Goal: Task Accomplishment & Management: Manage account settings

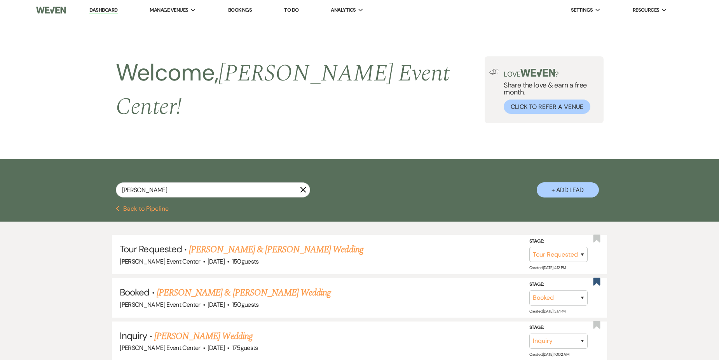
select select "2"
select select "6"
select select "8"
select select "7"
select select "8"
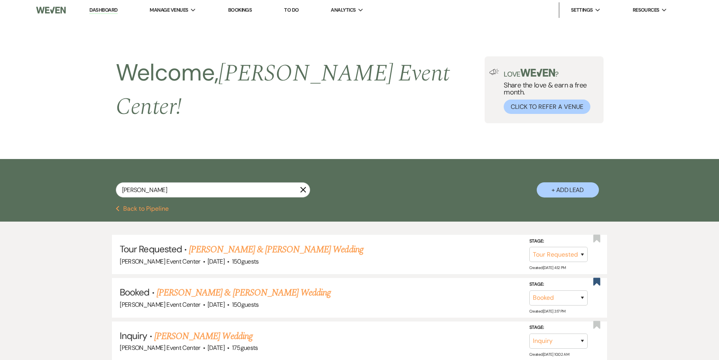
select select "8"
select select "4"
select select "8"
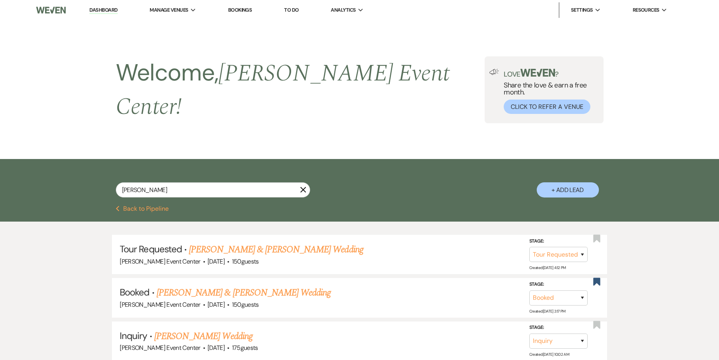
select select "5"
select select "4"
select select "8"
select select "6"
select select "8"
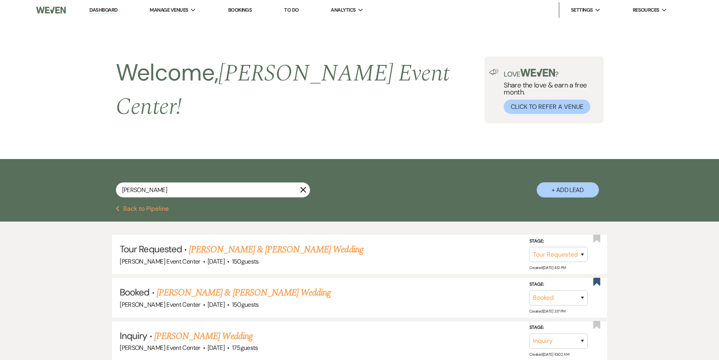
select select "5"
select select "8"
select select "10"
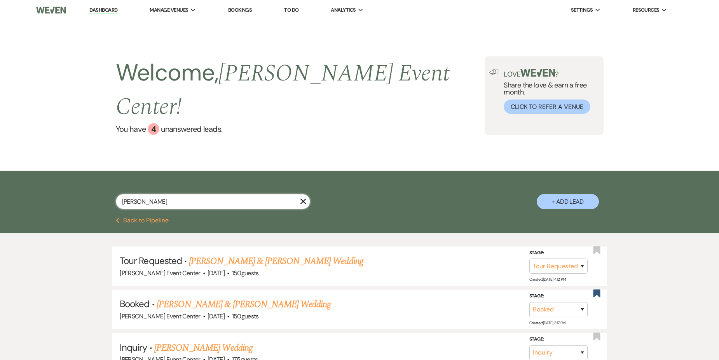
click at [159, 194] on input "[PERSON_NAME]" at bounding box center [213, 201] width 194 height 15
type input "E"
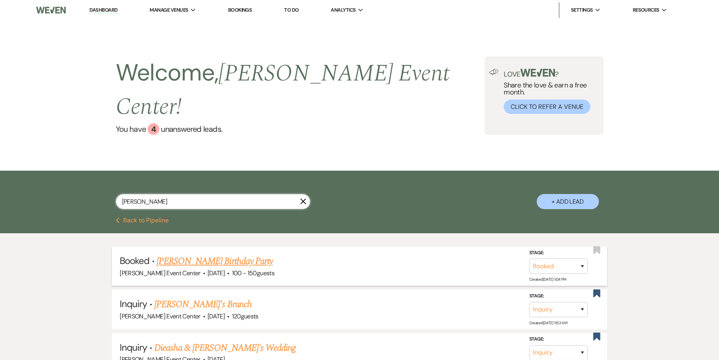
type input "[PERSON_NAME]"
click at [232, 254] on link "[PERSON_NAME] Birthday Party" at bounding box center [215, 261] width 116 height 14
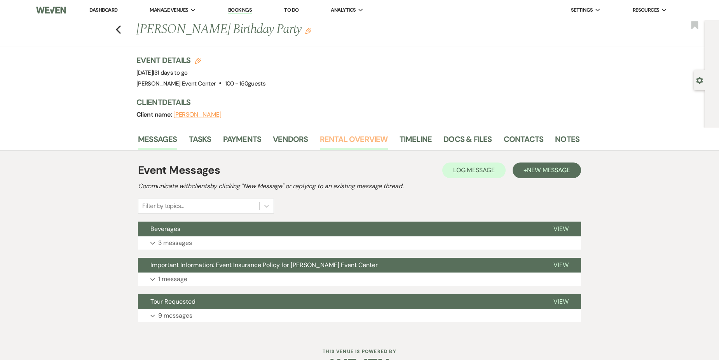
click at [359, 137] on link "Rental Overview" at bounding box center [354, 141] width 68 height 17
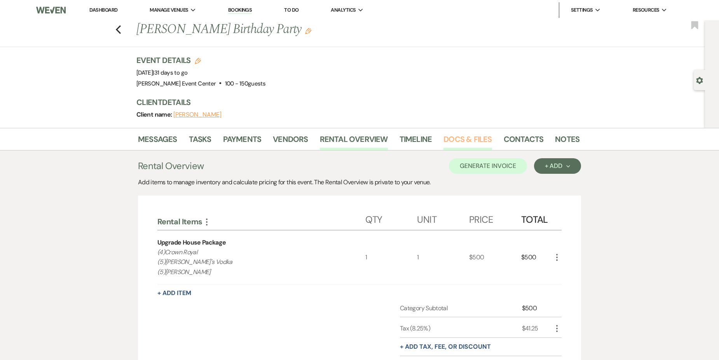
click at [467, 138] on link "Docs & Files" at bounding box center [468, 141] width 48 height 17
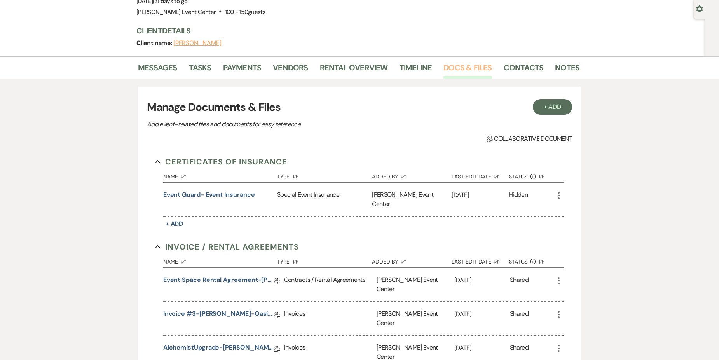
scroll to position [78, 0]
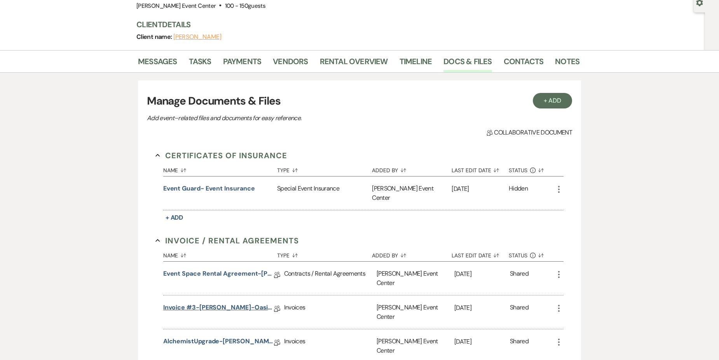
click at [231, 303] on link "Invoice #3-[PERSON_NAME]-Oasis-9.12.25" at bounding box center [218, 309] width 111 height 12
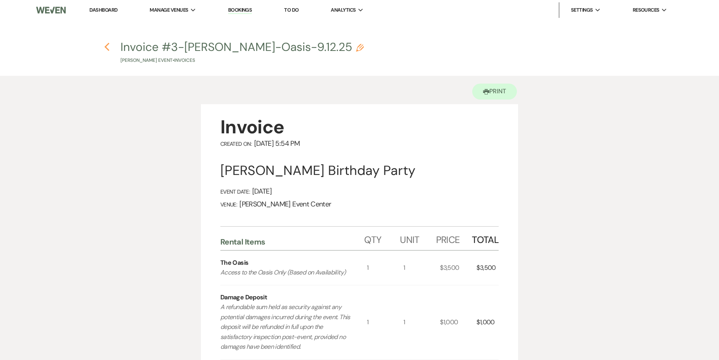
click at [108, 49] on use "button" at bounding box center [106, 47] width 5 height 9
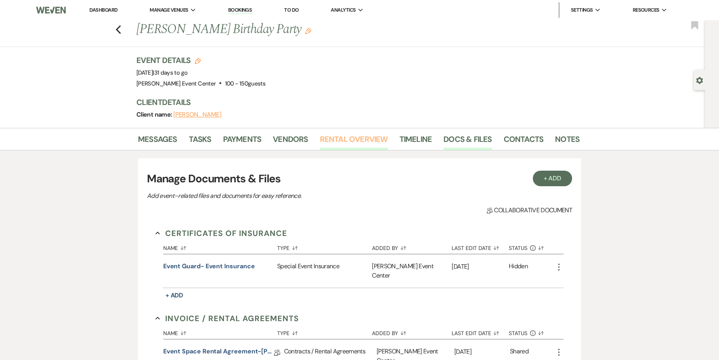
click at [348, 141] on link "Rental Overview" at bounding box center [354, 141] width 68 height 17
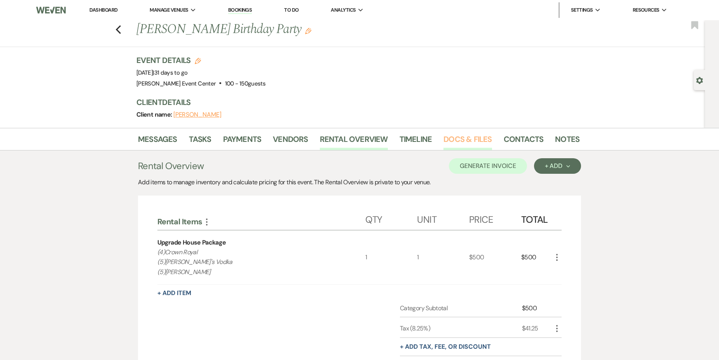
click at [452, 140] on link "Docs & Files" at bounding box center [468, 141] width 48 height 17
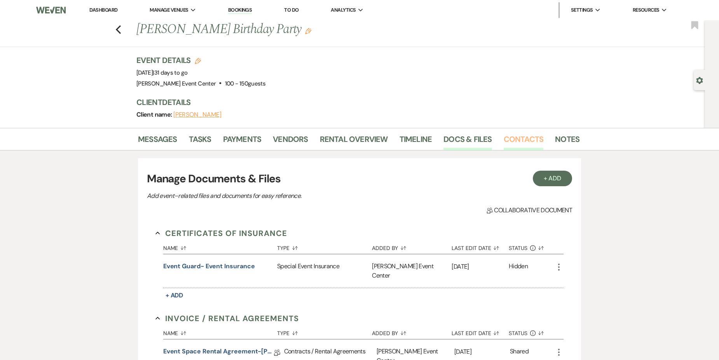
click at [513, 144] on link "Contacts" at bounding box center [524, 141] width 40 height 17
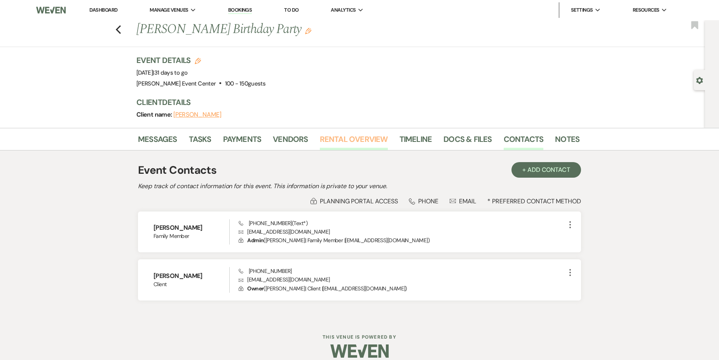
click at [361, 141] on link "Rental Overview" at bounding box center [354, 141] width 68 height 17
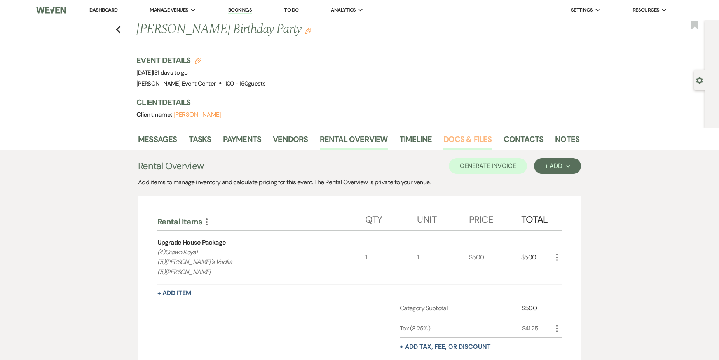
click at [466, 136] on link "Docs & Files" at bounding box center [468, 141] width 48 height 17
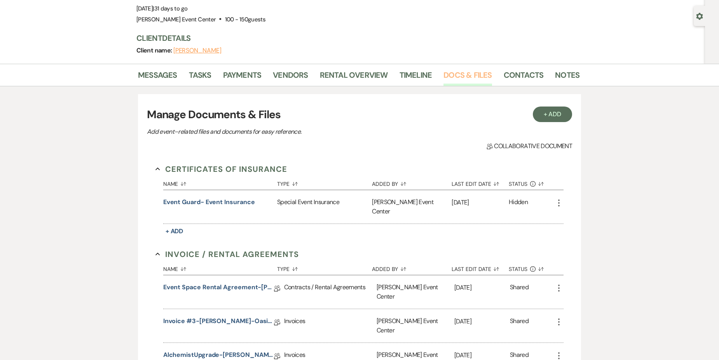
scroll to position [78, 0]
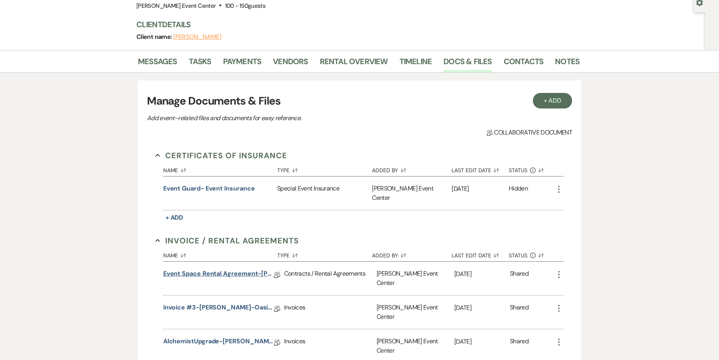
click at [242, 269] on link "Event Space Rental Agreement-[PERSON_NAME]-Oasis-9.12.25" at bounding box center [218, 275] width 111 height 12
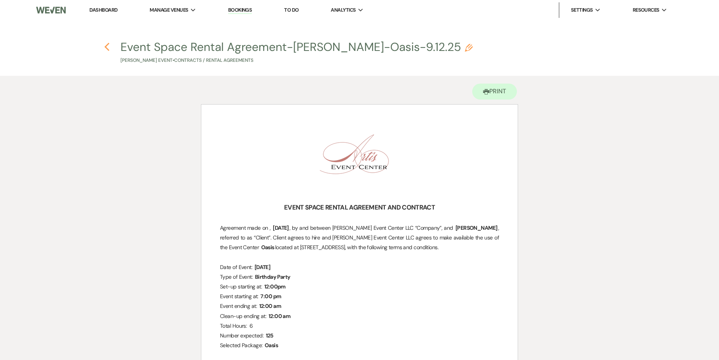
click at [106, 47] on use "button" at bounding box center [106, 47] width 5 height 9
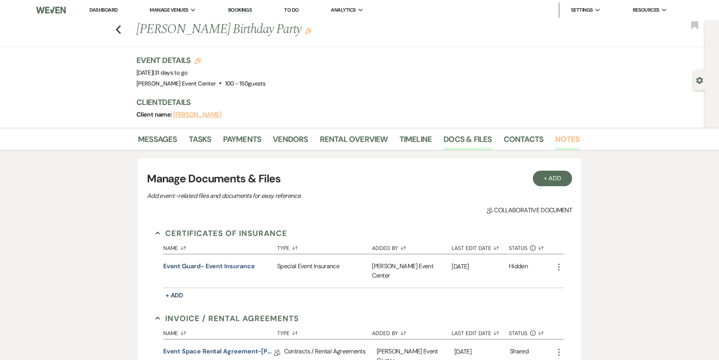
click at [555, 144] on link "Notes" at bounding box center [567, 141] width 24 height 17
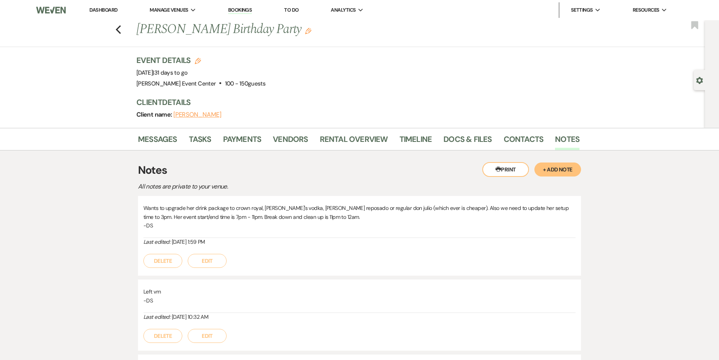
click at [560, 164] on button "+ Add Note" at bounding box center [558, 169] width 47 height 14
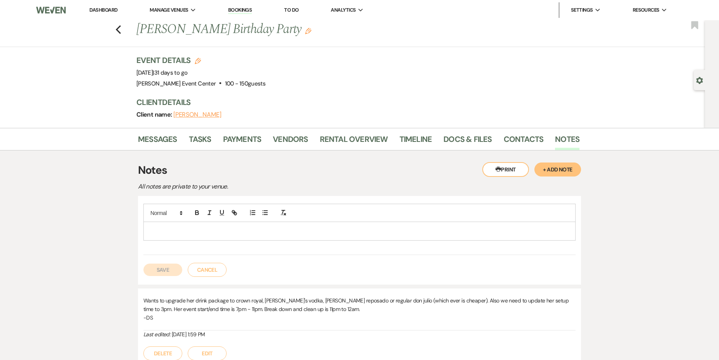
click at [186, 231] on p at bounding box center [360, 231] width 420 height 9
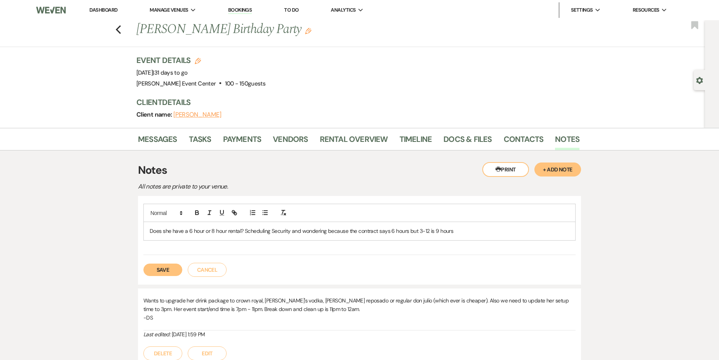
click at [458, 228] on p "Does she have a 6 hour or 8 hour rental? Scheduling Security and wondering beca…" at bounding box center [360, 231] width 420 height 9
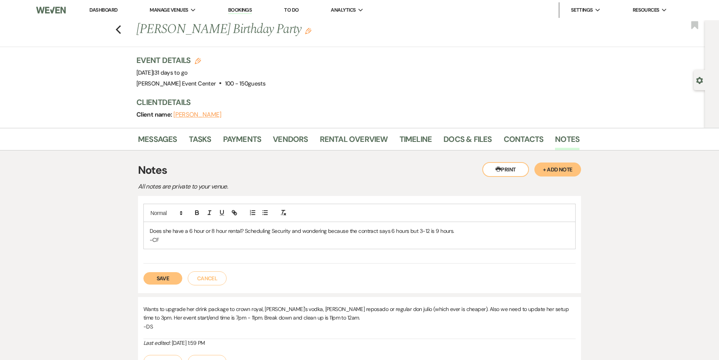
click at [159, 282] on button "Save" at bounding box center [162, 278] width 39 height 12
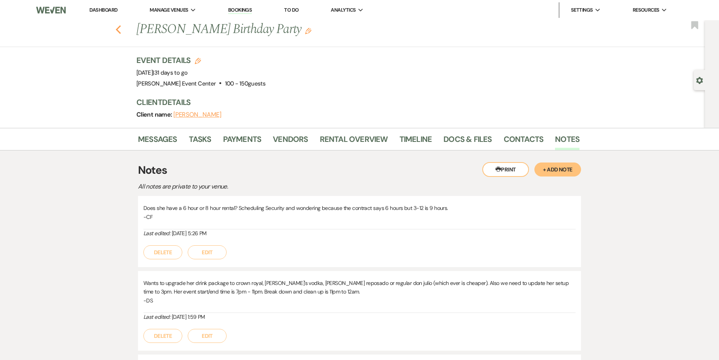
click at [121, 30] on use "button" at bounding box center [118, 29] width 5 height 9
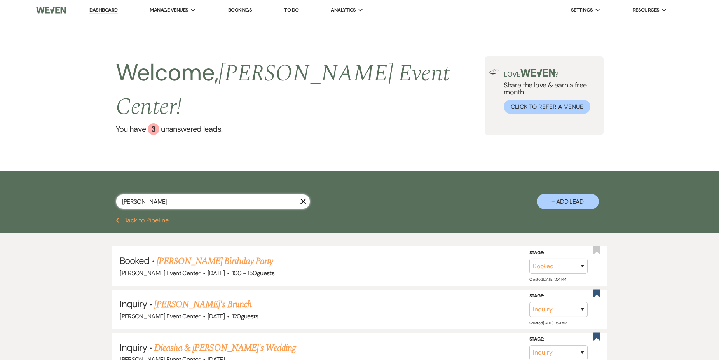
click at [299, 194] on input "[PERSON_NAME]" at bounding box center [213, 201] width 194 height 15
click at [302, 198] on icon "X" at bounding box center [303, 201] width 6 height 6
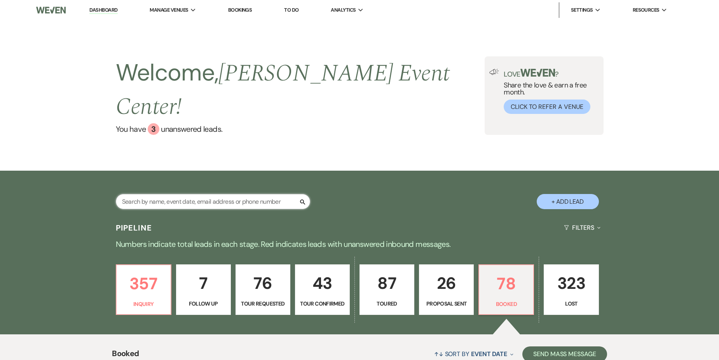
click at [225, 194] on input "text" at bounding box center [213, 201] width 194 height 15
type input "[PERSON_NAME]"
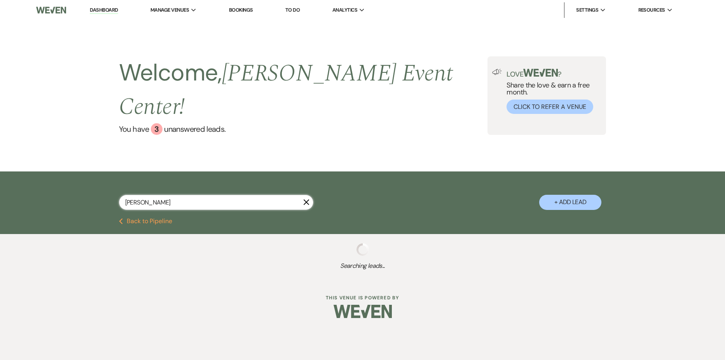
select select "5"
select select "8"
select select "5"
select select "2"
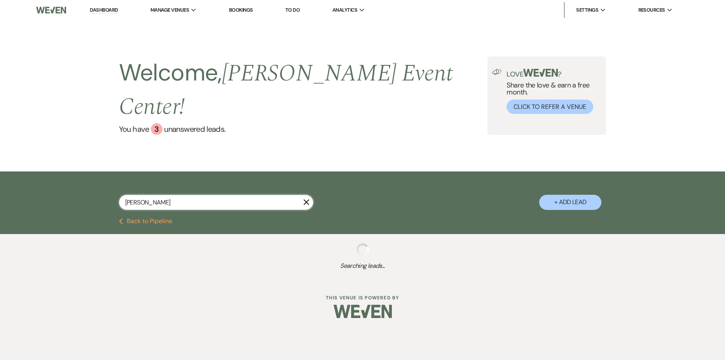
select select "8"
select select "6"
select select "8"
select select "2"
select select "4"
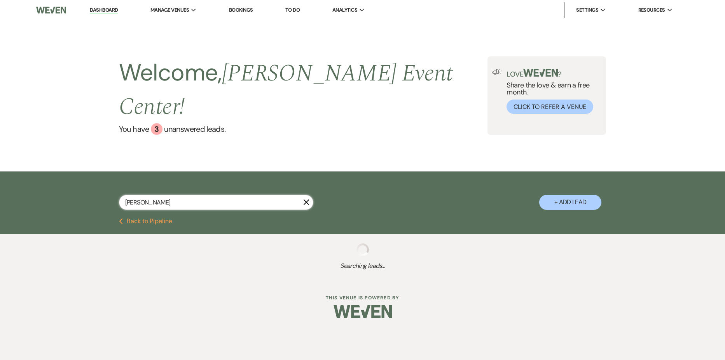
select select "4"
select select "8"
select select "4"
select select "8"
select select "4"
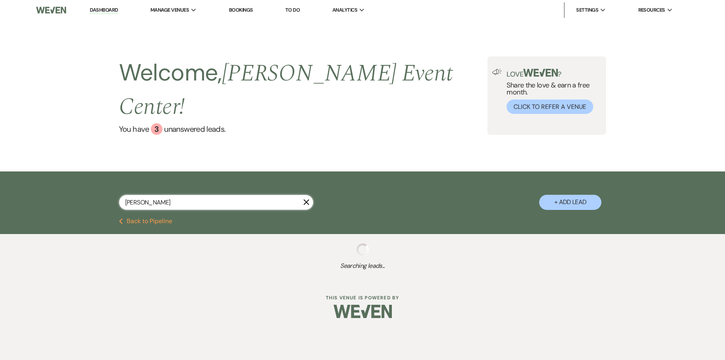
select select "2"
select select "8"
select select "6"
select select "8"
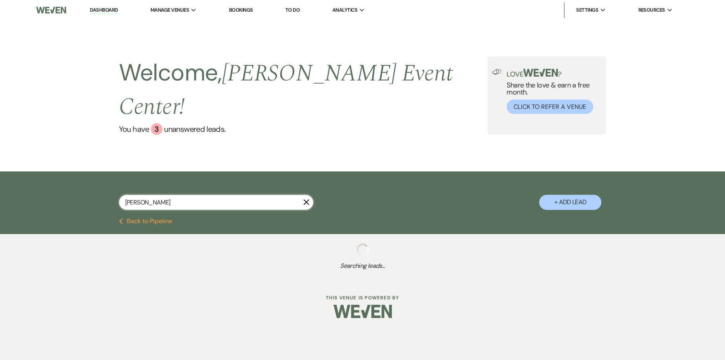
select select "1"
select select "8"
select select "7"
select select "2"
select select "8"
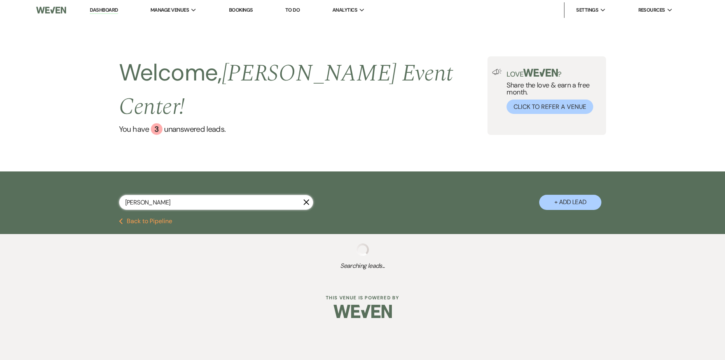
select select "1"
select select "4"
select select "8"
select select "11"
select select "2"
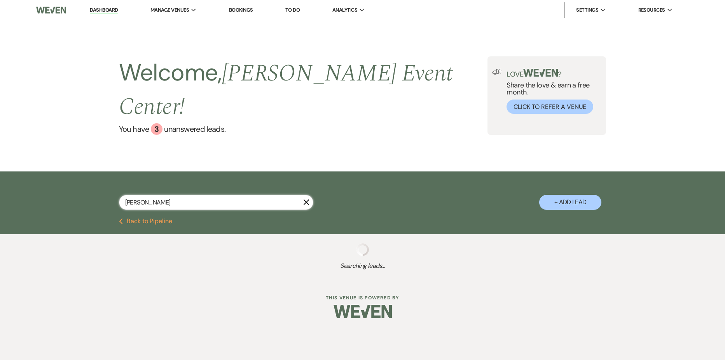
select select "5"
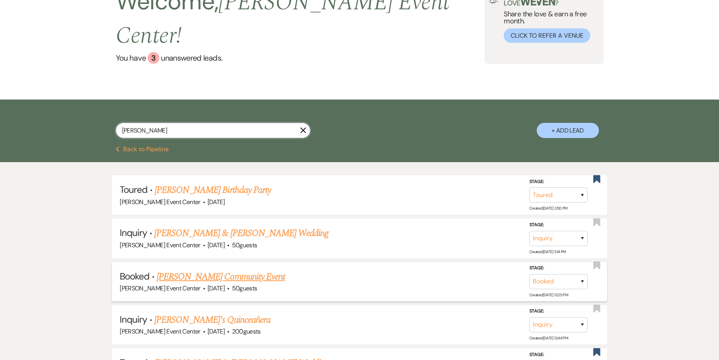
scroll to position [78, 0]
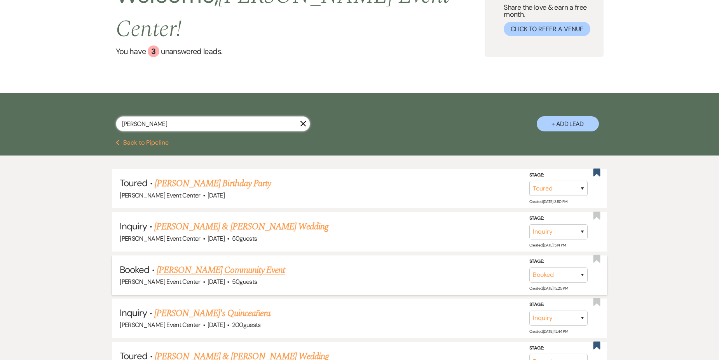
type input "[PERSON_NAME]"
click at [248, 263] on link "[PERSON_NAME] Community Event" at bounding box center [221, 270] width 128 height 14
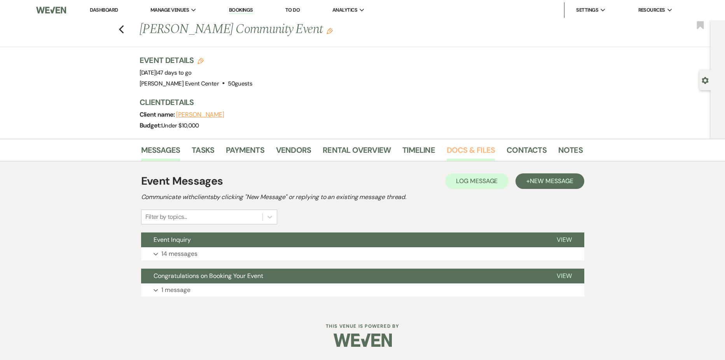
click at [467, 153] on link "Docs & Files" at bounding box center [471, 152] width 48 height 17
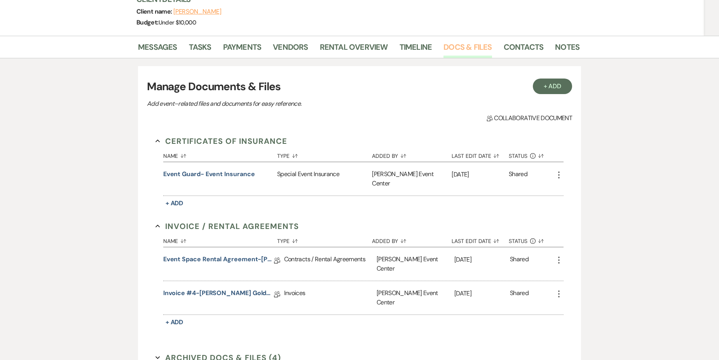
scroll to position [117, 0]
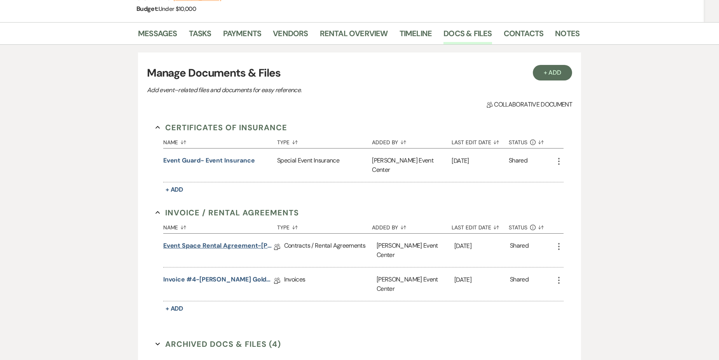
click at [241, 241] on link "Event Space Rental Agreement-[PERSON_NAME] Gold-9.28.25" at bounding box center [218, 247] width 111 height 12
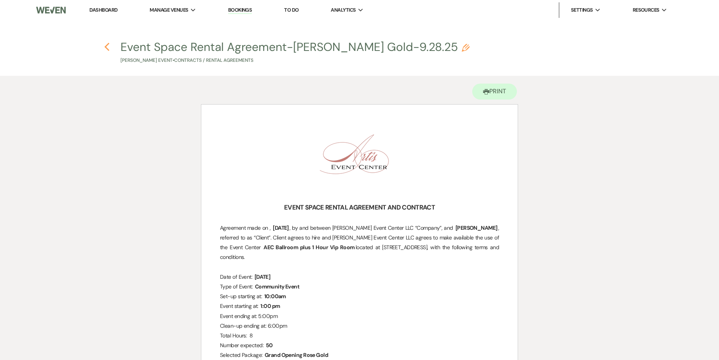
click at [108, 48] on icon "Previous" at bounding box center [107, 46] width 6 height 9
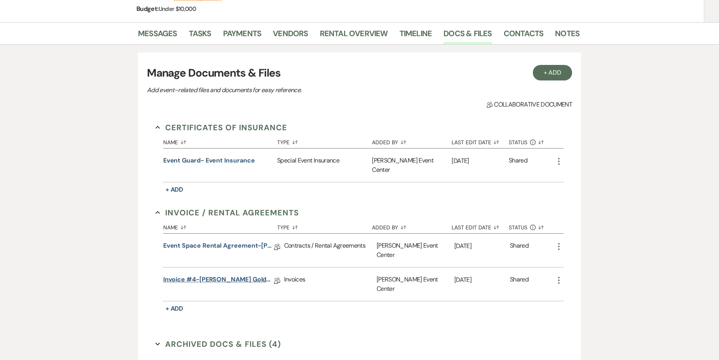
click at [243, 275] on link "Invoice #4-[PERSON_NAME] Gold-9.28.25" at bounding box center [218, 281] width 111 height 12
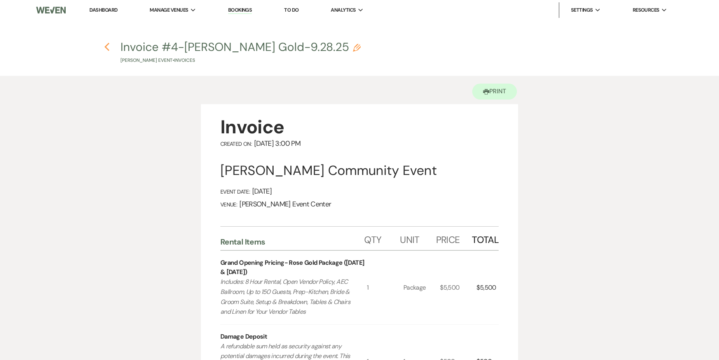
click at [108, 47] on icon "Previous" at bounding box center [107, 46] width 6 height 9
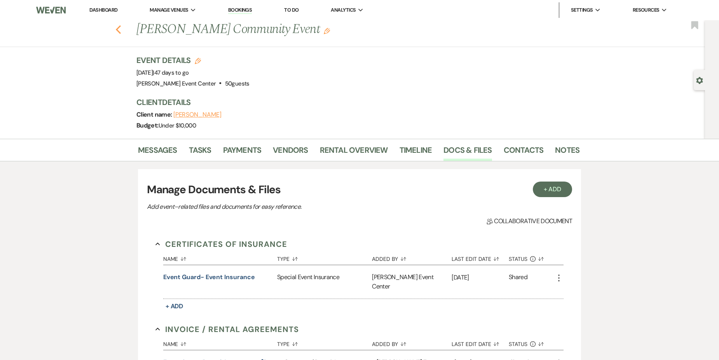
click at [121, 29] on icon "Previous" at bounding box center [118, 29] width 6 height 9
select select "5"
select select "8"
select select "5"
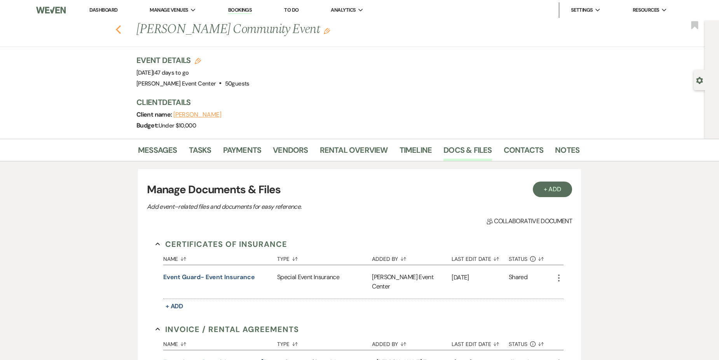
select select "2"
select select "8"
select select "6"
select select "8"
select select "2"
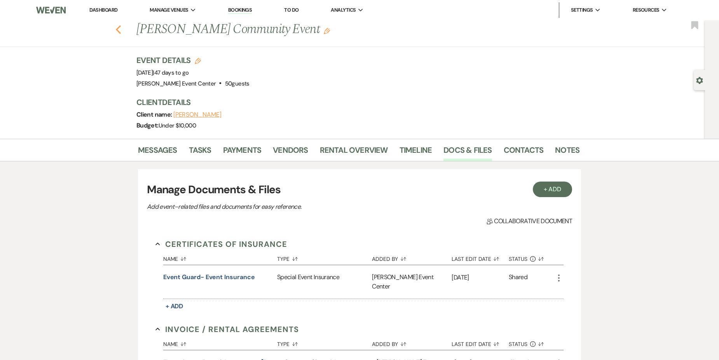
select select "4"
select select "8"
select select "4"
select select "8"
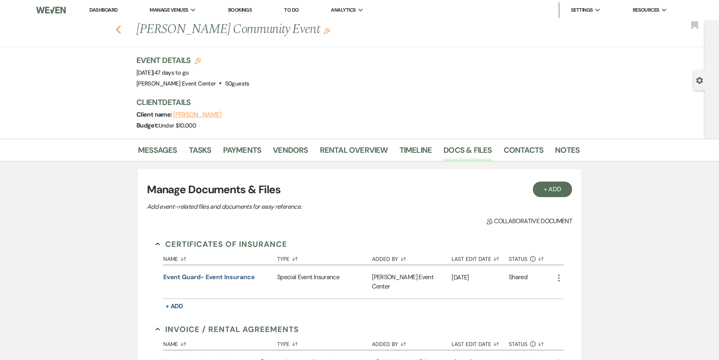
select select "4"
select select "2"
select select "8"
select select "6"
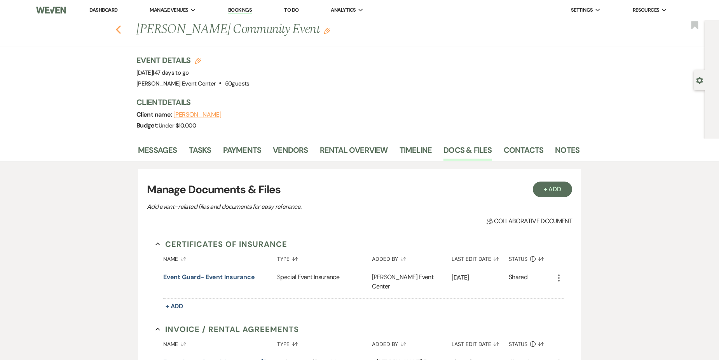
select select "8"
select select "1"
select select "8"
select select "7"
select select "2"
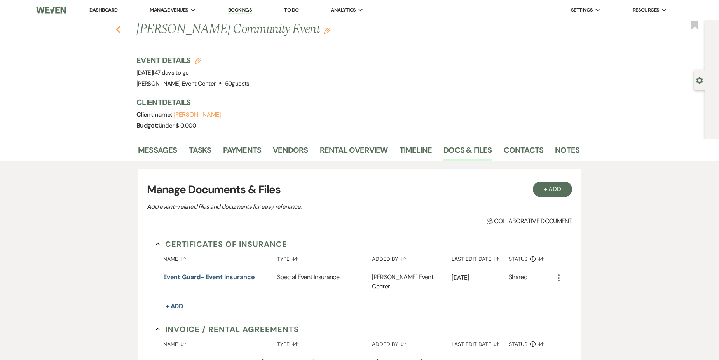
select select "8"
select select "1"
select select "4"
select select "8"
select select "11"
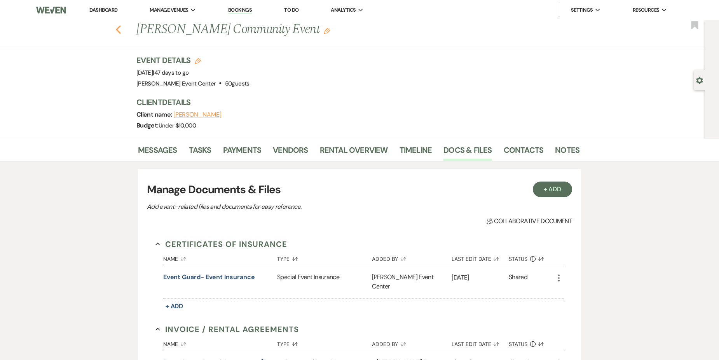
select select "2"
select select "5"
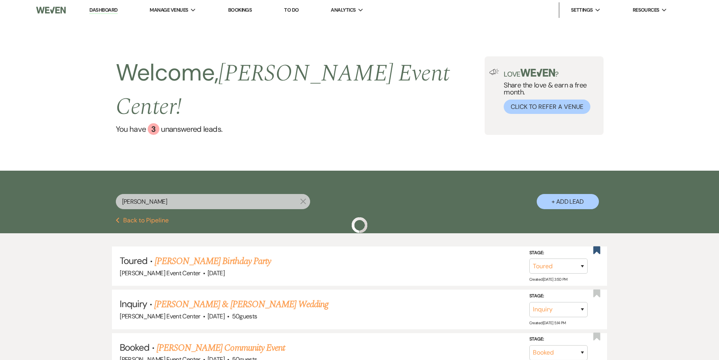
scroll to position [78, 0]
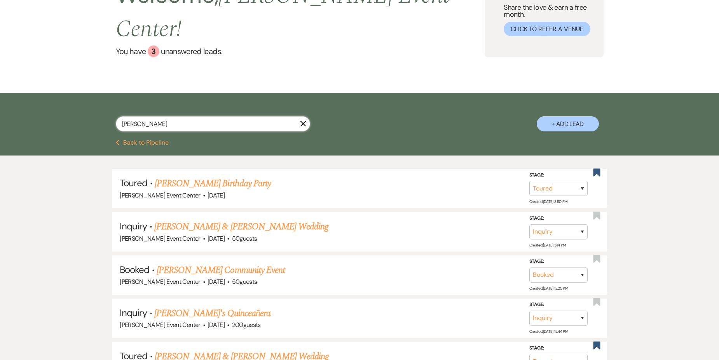
click at [229, 116] on input "[PERSON_NAME]" at bounding box center [213, 123] width 194 height 15
type input "D"
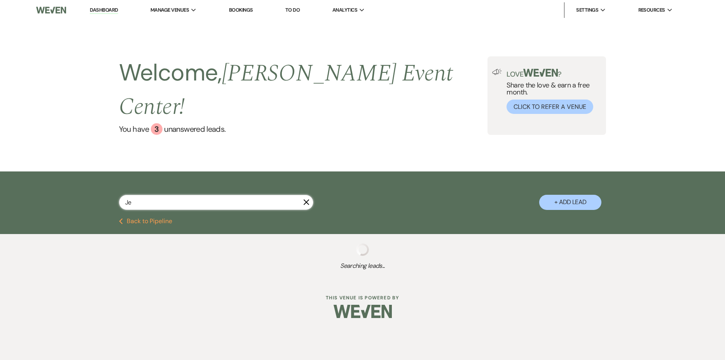
type input "[PERSON_NAME]"
select select "6"
select select "2"
select select "8"
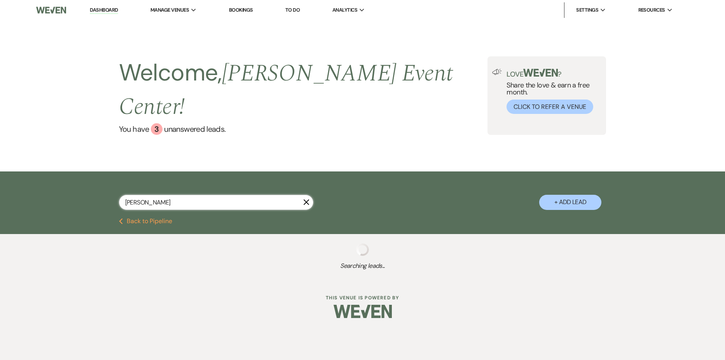
select select "4"
select select "2"
select select "5"
select select "6"
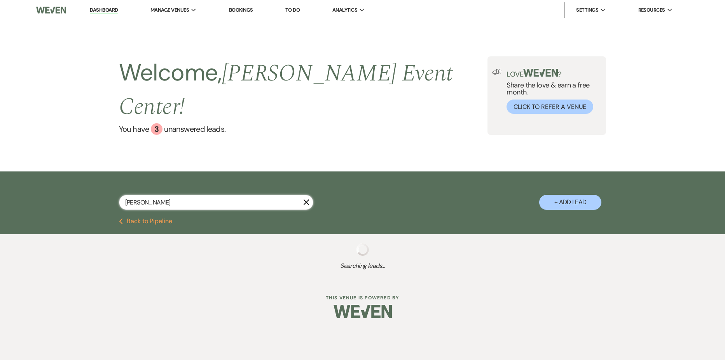
select select "6"
select select "4"
select select "8"
select select "4"
select select "8"
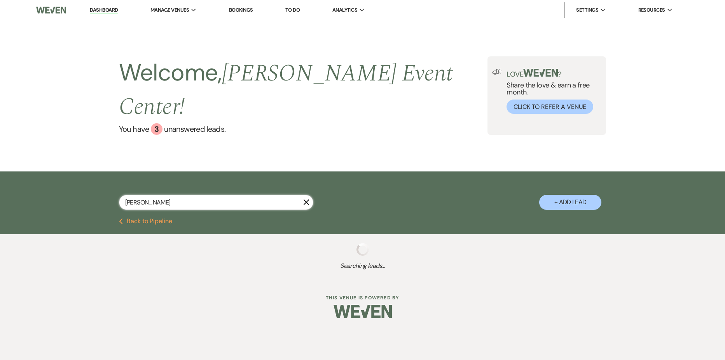
select select "4"
select select "9"
select select "6"
select select "5"
select select "4"
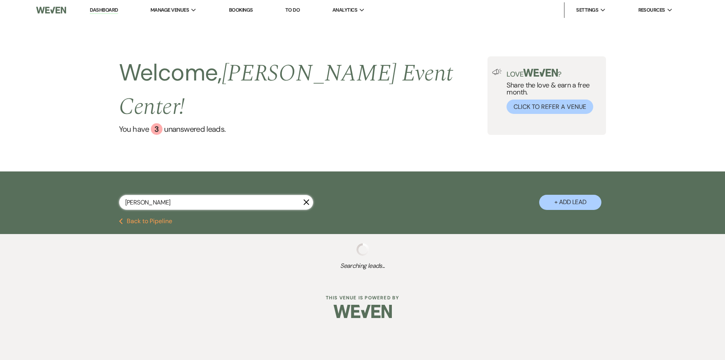
select select "8"
select select "4"
select select "2"
select select "8"
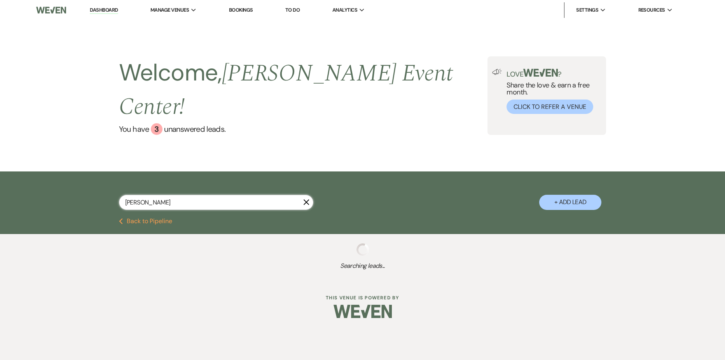
select select "5"
select select "2"
select select "8"
select select "6"
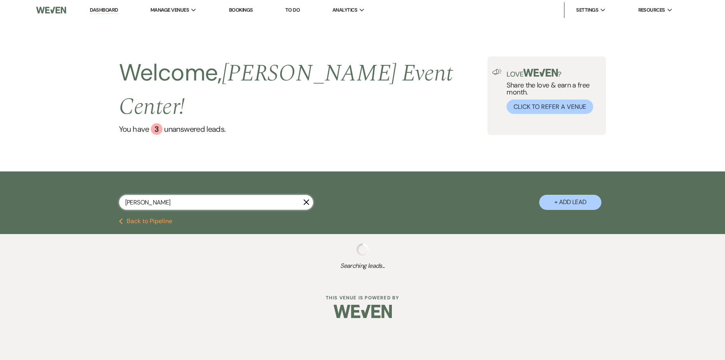
select select "5"
select select "8"
select select "4"
select select "5"
select select "2"
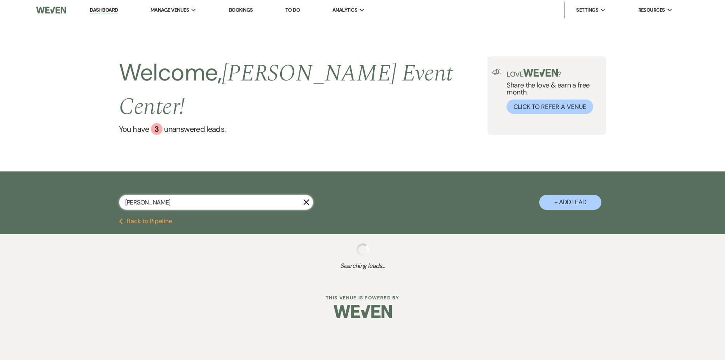
select select "5"
select select "8"
select select "1"
select select "6"
select select "4"
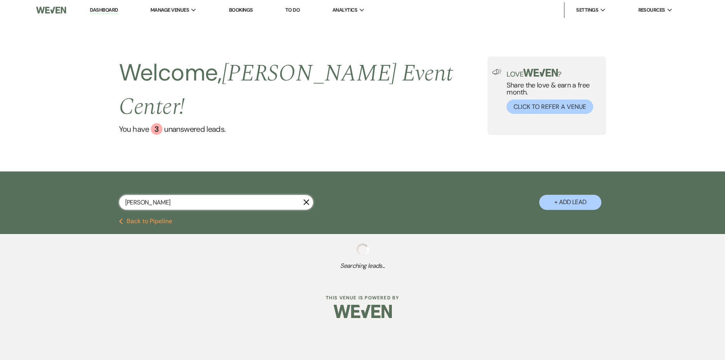
select select "6"
select select "8"
select select "4"
select select "2"
select select "8"
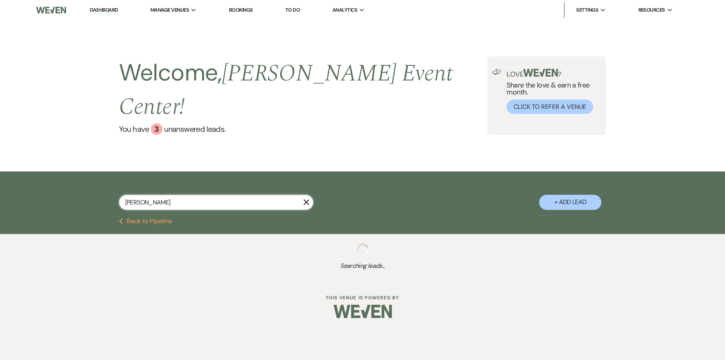
select select "6"
select select "5"
select select "2"
select select "5"
select select "4"
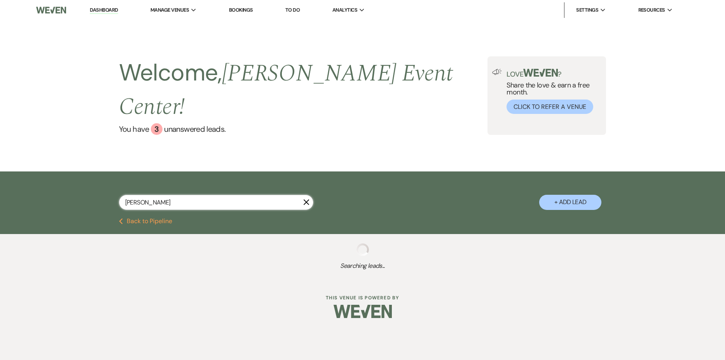
select select "6"
select select "8"
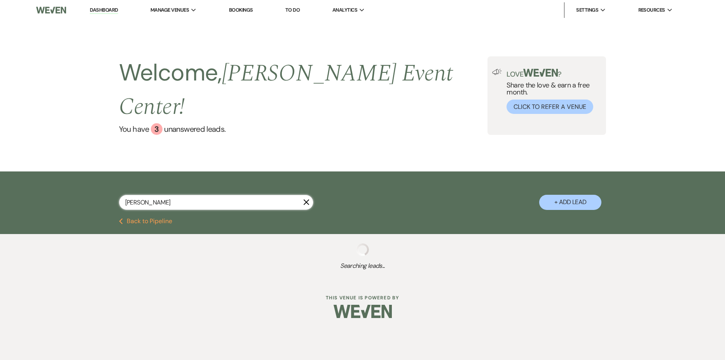
select select "8"
select select "6"
select select "8"
select select "4"
select select "8"
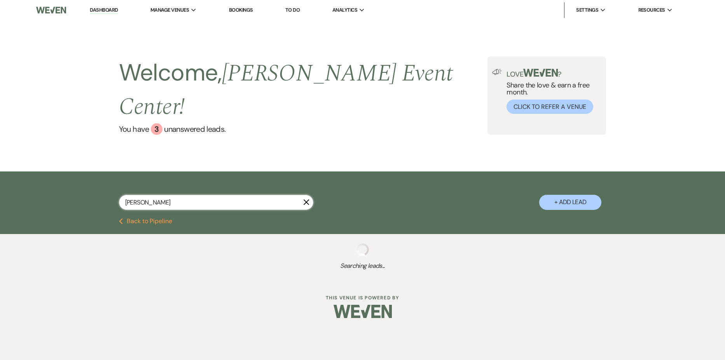
select select "4"
select select "8"
select select "1"
select select "8"
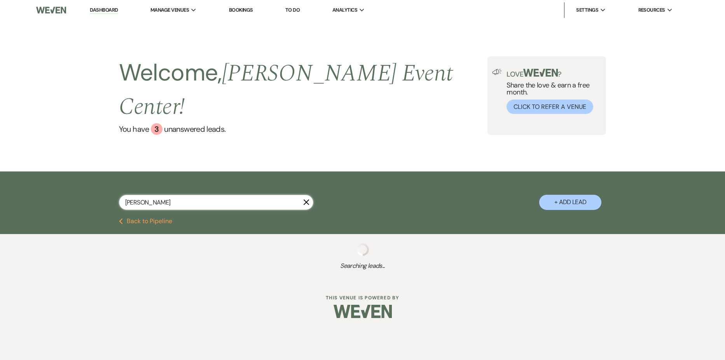
select select "6"
select select "4"
select select "8"
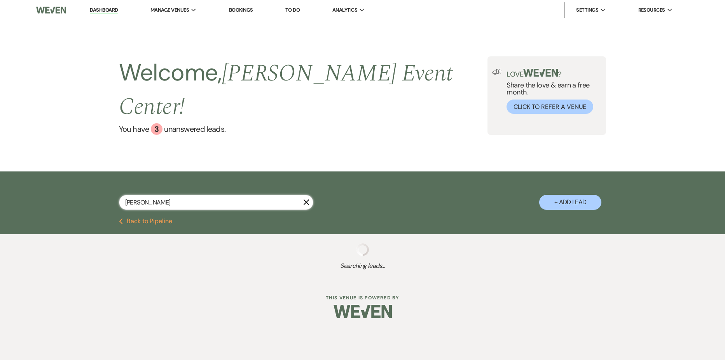
select select "1"
select select "8"
select select "4"
select select "8"
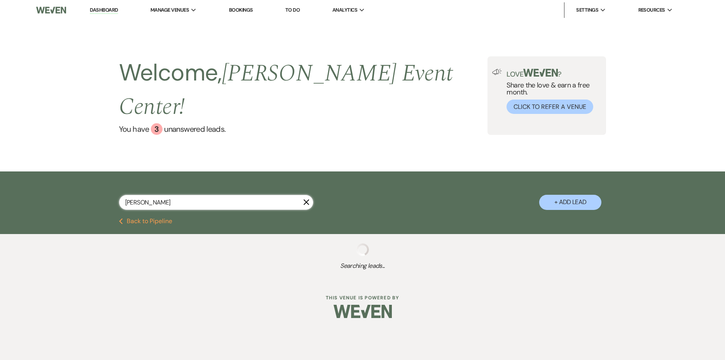
select select "8"
select select "7"
select select "8"
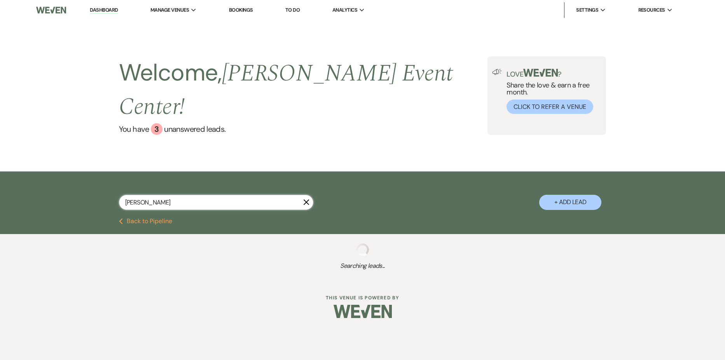
select select "6"
select select "8"
select select "7"
select select "6"
select select "4"
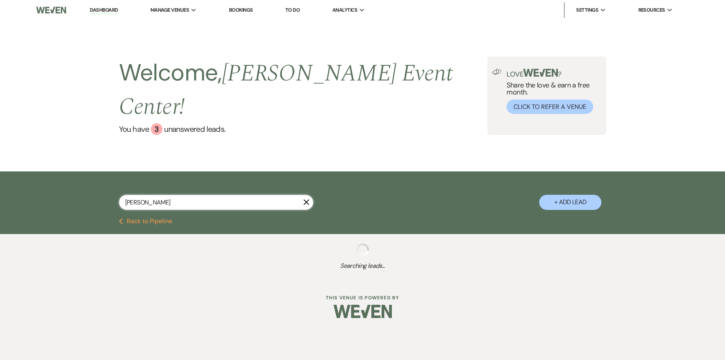
select select "8"
select select "6"
select select "5"
select select "8"
select select "6"
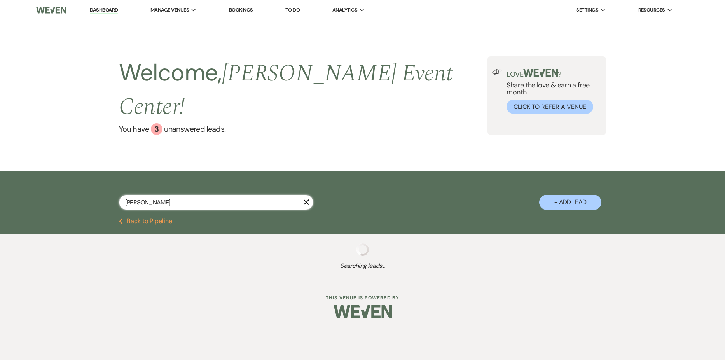
select select "8"
select select "2"
select select "8"
select select "2"
select select "8"
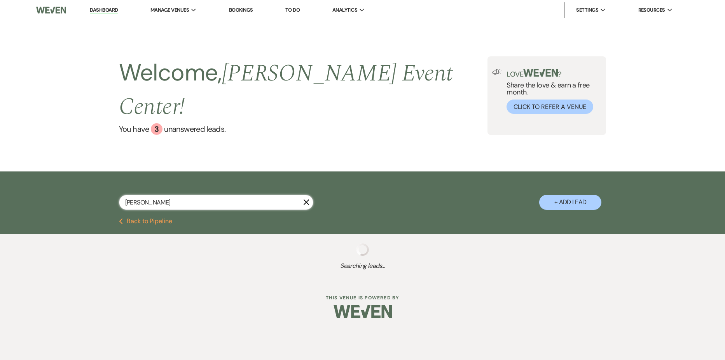
select select "6"
select select "8"
select select "5"
select select "8"
select select "6"
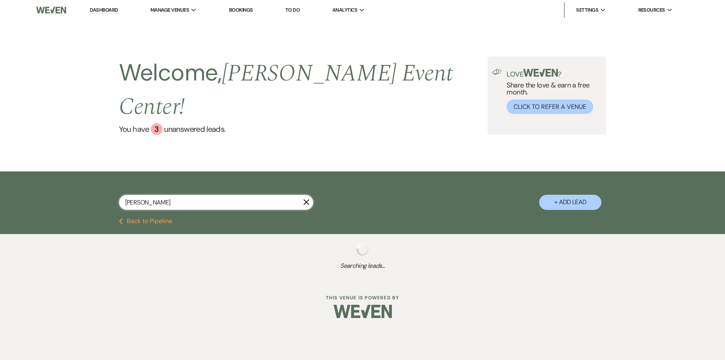
select select "8"
select select "5"
select select "8"
select select "6"
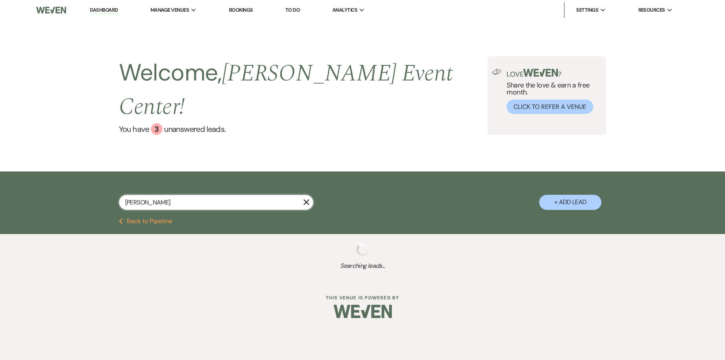
select select "5"
select select "8"
select select "1"
select select "8"
select select "6"
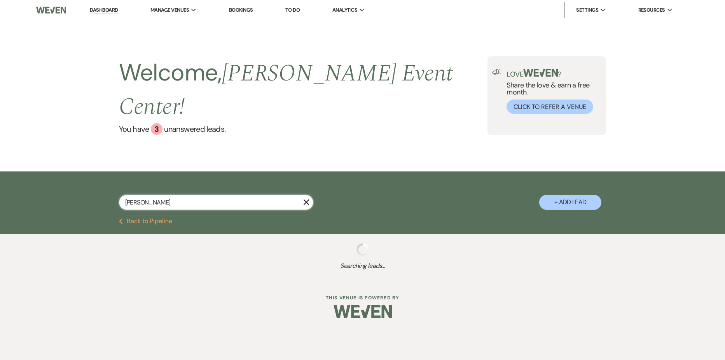
select select "8"
select select "4"
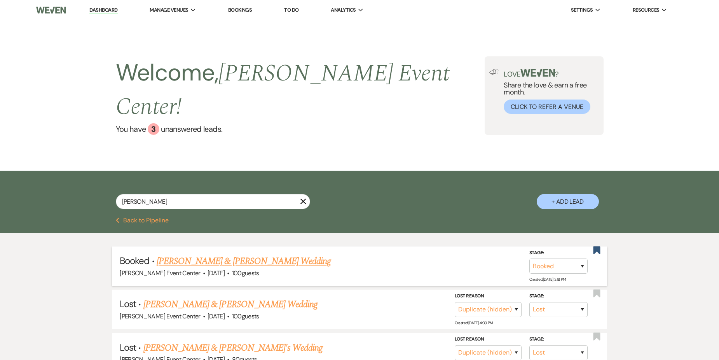
click at [244, 254] on link "[PERSON_NAME] & [PERSON_NAME] Wedding" at bounding box center [244, 261] width 174 height 14
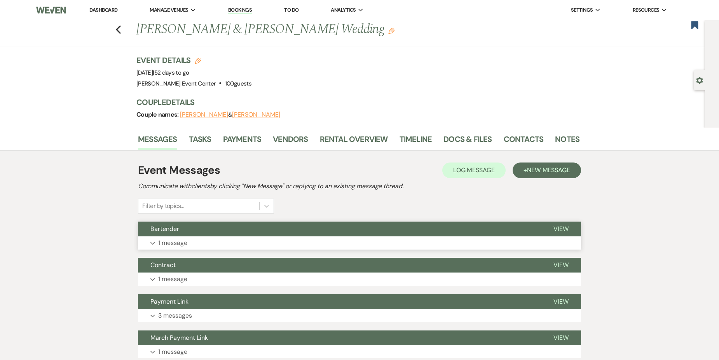
click at [205, 242] on button "Expand 1 message" at bounding box center [359, 242] width 443 height 13
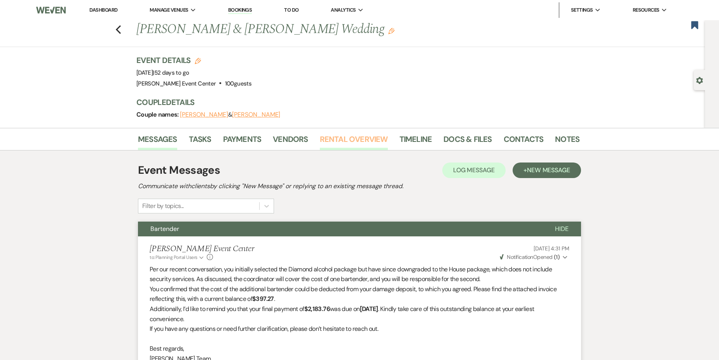
click at [345, 141] on link "Rental Overview" at bounding box center [354, 141] width 68 height 17
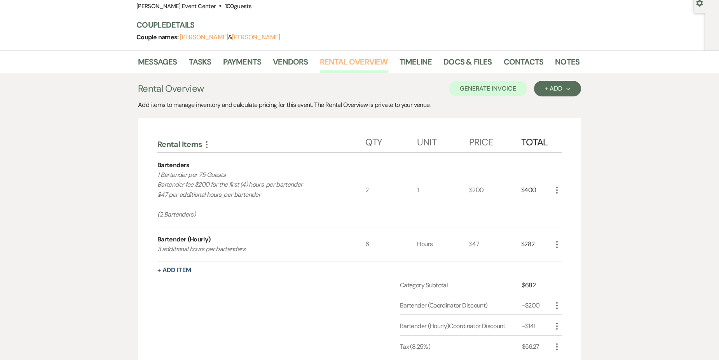
scroll to position [78, 0]
click at [467, 63] on link "Docs & Files" at bounding box center [468, 63] width 48 height 17
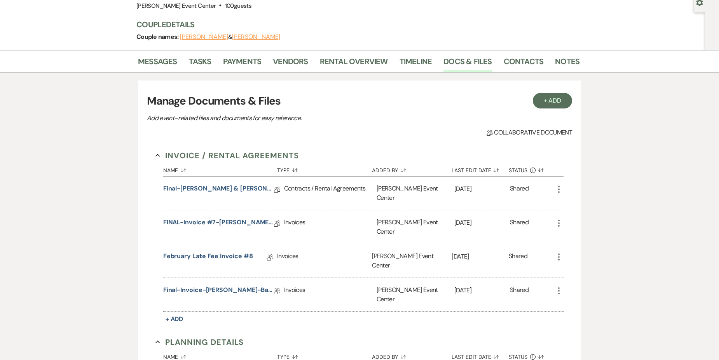
click at [224, 218] on link "FINAL-Invoice #7-[PERSON_NAME]/[PERSON_NAME]-10-3-25" at bounding box center [218, 224] width 111 height 12
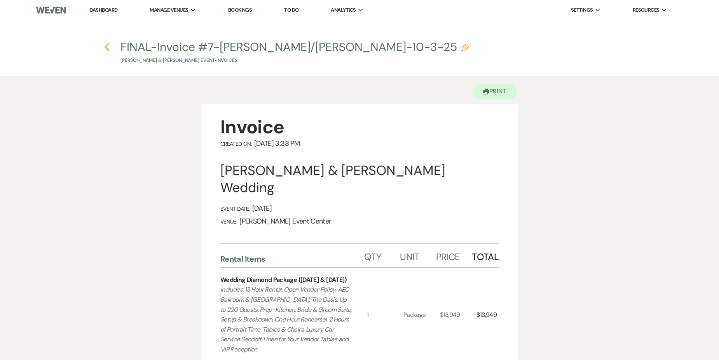
click at [109, 50] on icon "Previous" at bounding box center [107, 46] width 6 height 9
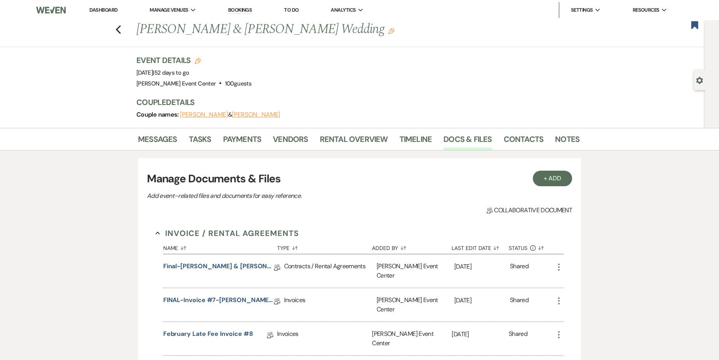
scroll to position [78, 0]
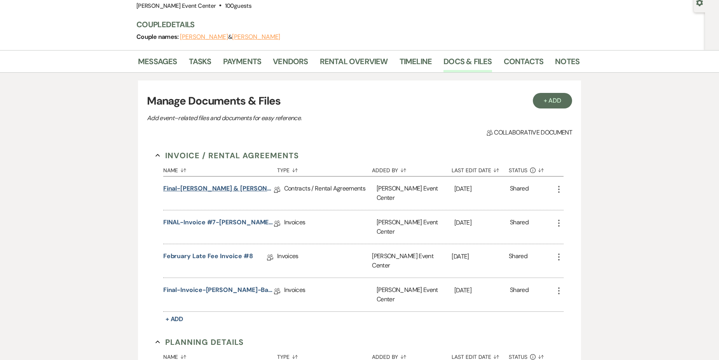
click at [243, 185] on link "Final-[PERSON_NAME] & [PERSON_NAME]-Diamond-10.03.25" at bounding box center [218, 190] width 111 height 12
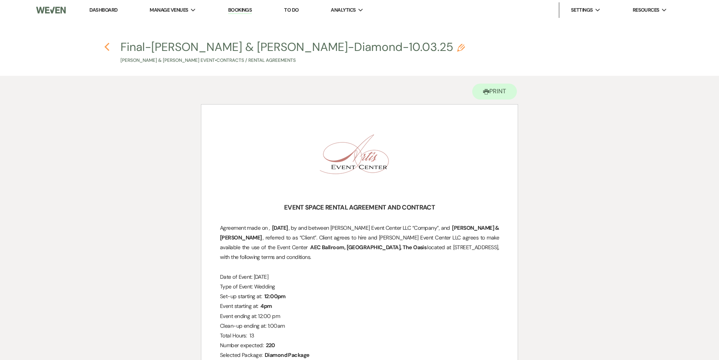
click at [109, 48] on icon "Previous" at bounding box center [107, 46] width 6 height 9
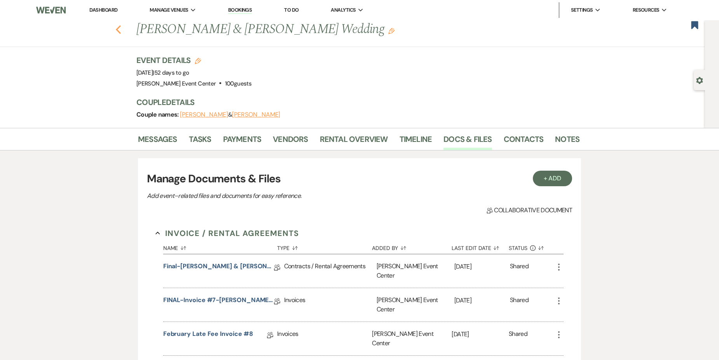
click at [121, 31] on use "button" at bounding box center [118, 29] width 5 height 9
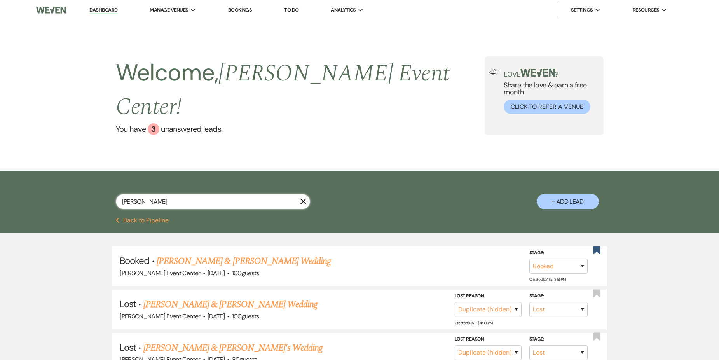
click at [169, 194] on input "[PERSON_NAME]" at bounding box center [213, 201] width 194 height 15
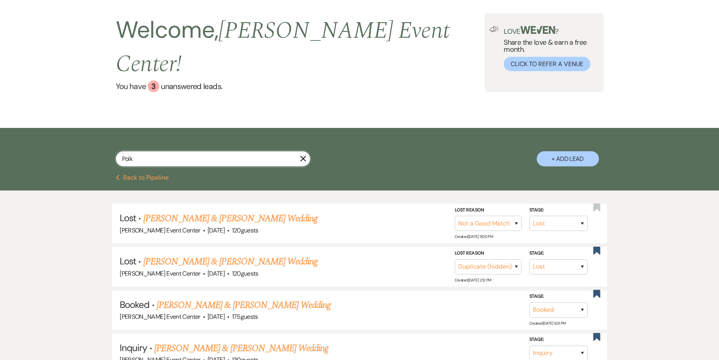
scroll to position [78, 0]
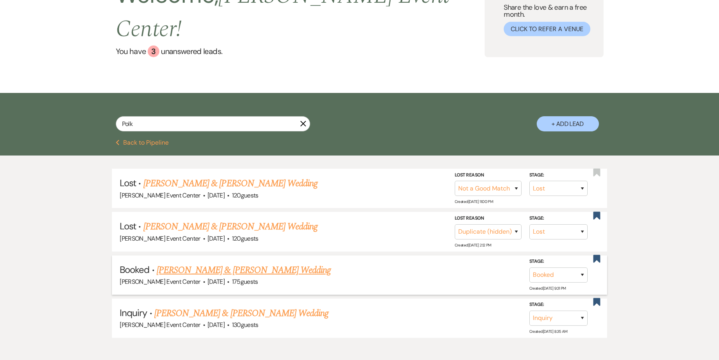
click at [246, 263] on link "[PERSON_NAME] & [PERSON_NAME] Wedding" at bounding box center [244, 270] width 174 height 14
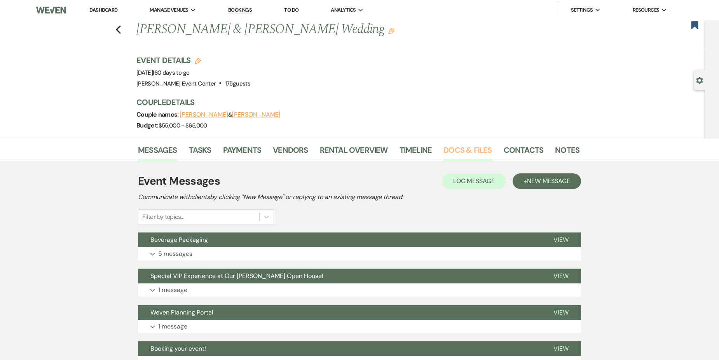
click at [460, 152] on link "Docs & Files" at bounding box center [468, 152] width 48 height 17
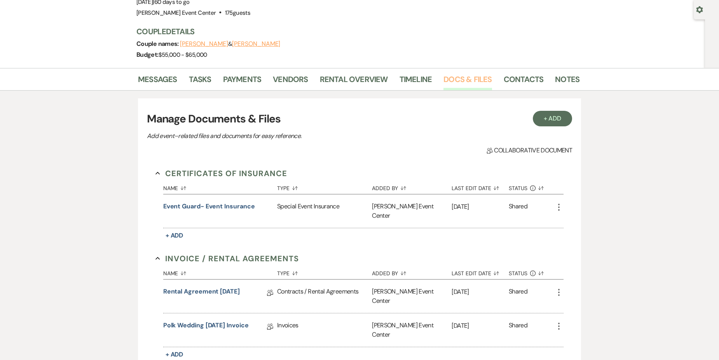
scroll to position [78, 0]
